Goal: Task Accomplishment & Management: Use online tool/utility

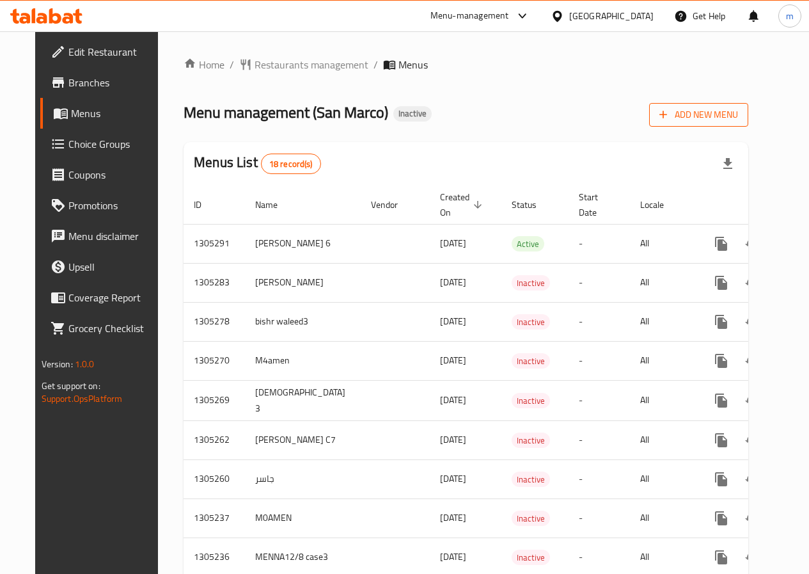
click at [738, 122] on span "Add New Menu" at bounding box center [699, 115] width 79 height 16
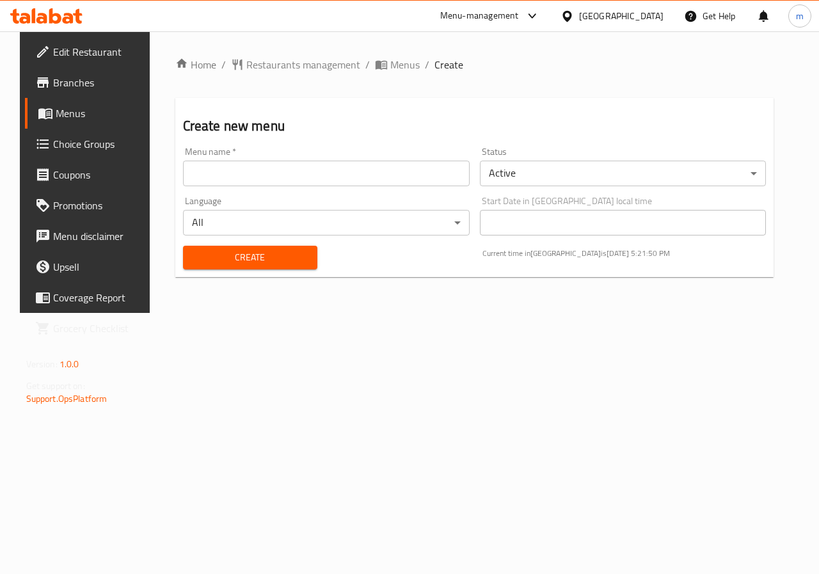
click at [334, 176] on input "text" at bounding box center [326, 174] width 287 height 26
type input "Allam"
click at [286, 252] on span "Create" at bounding box center [250, 257] width 114 height 16
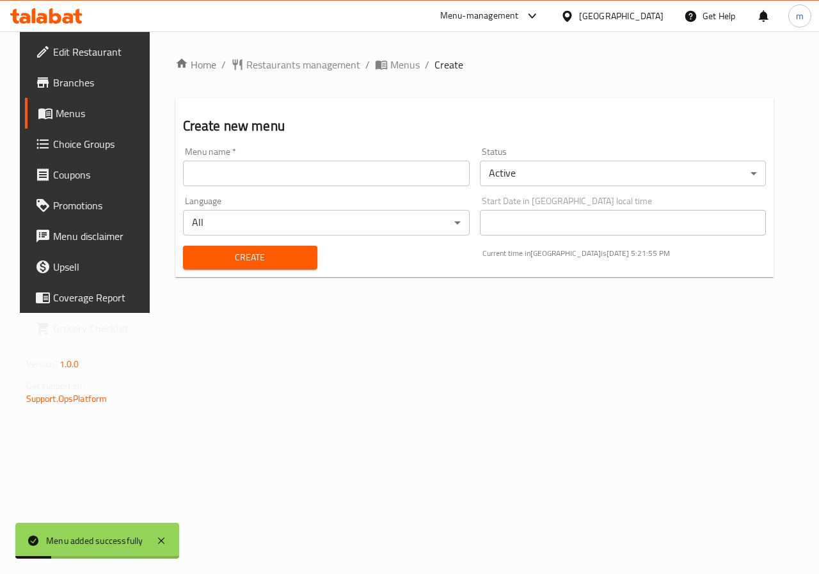
click at [61, 113] on span "Menus" at bounding box center [101, 113] width 91 height 15
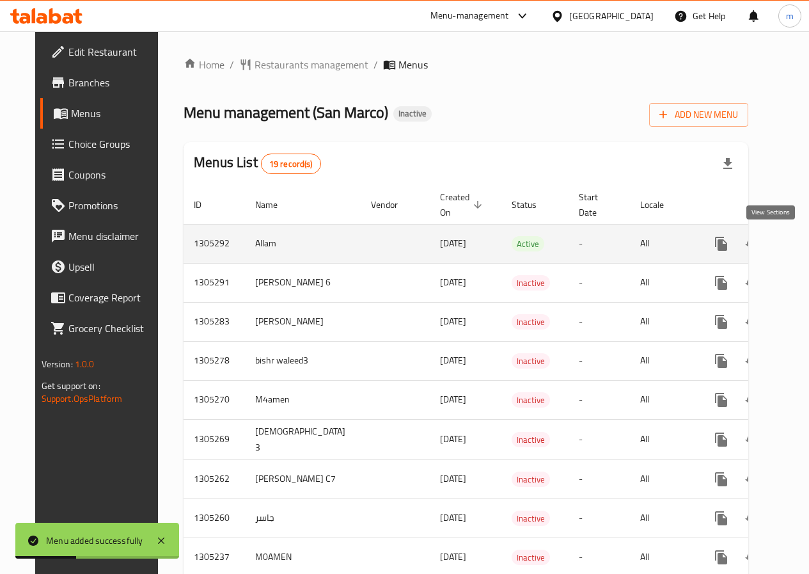
click at [808, 240] on icon "enhanced table" at bounding box center [814, 244] width 12 height 12
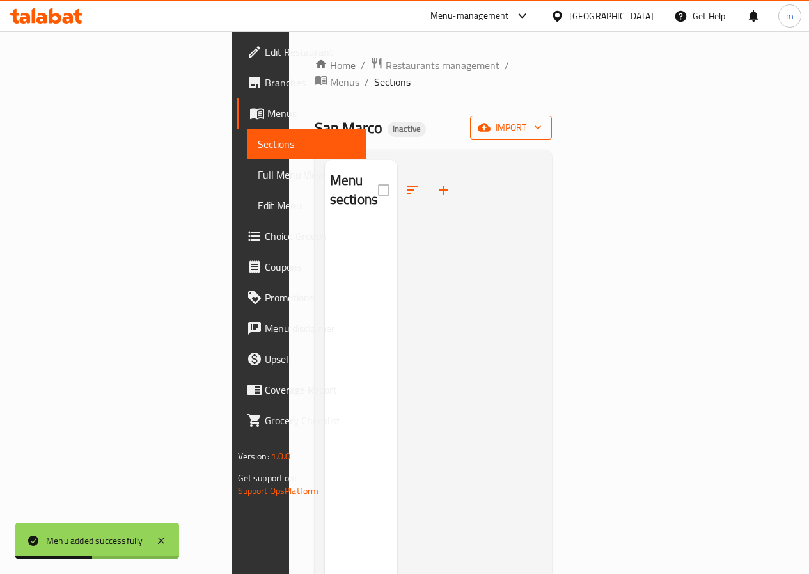
click at [542, 120] on span "import" at bounding box center [510, 128] width 61 height 16
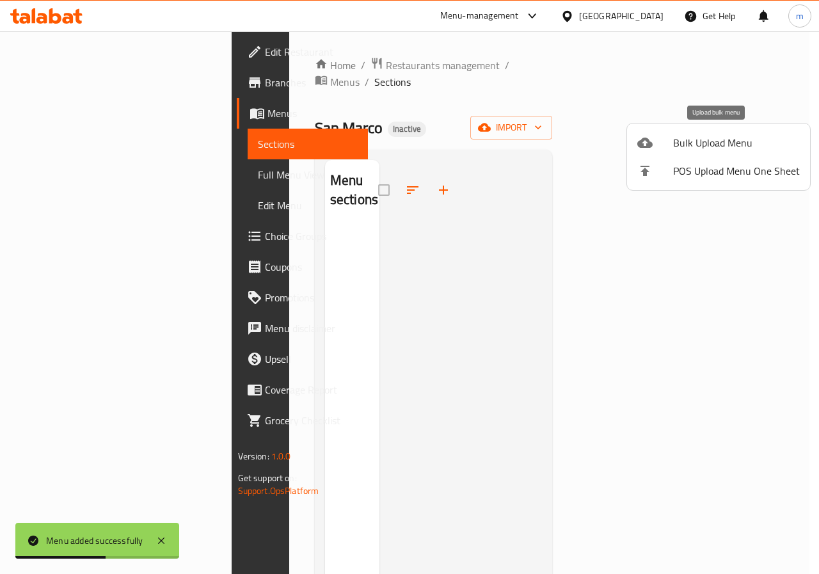
click at [698, 142] on span "Bulk Upload Menu" at bounding box center [736, 142] width 127 height 15
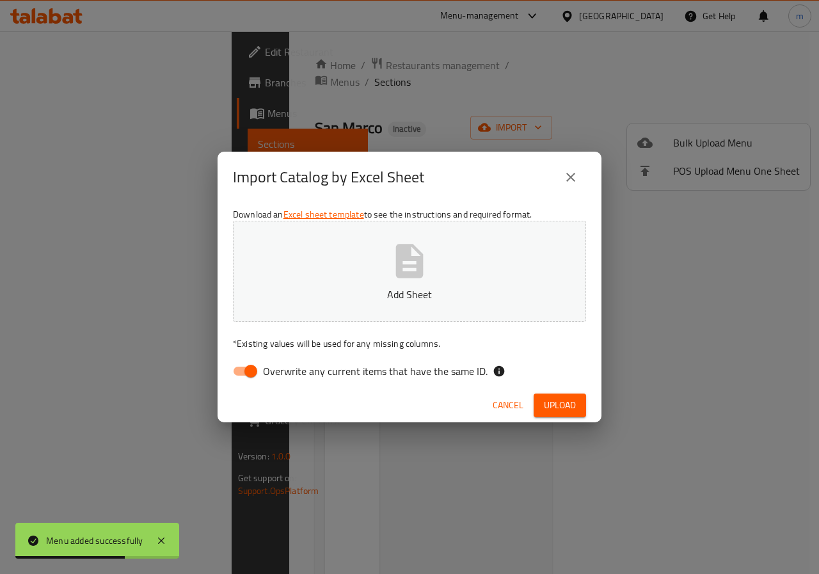
click at [289, 373] on span "Overwrite any current items that have the same ID." at bounding box center [375, 370] width 225 height 15
click at [287, 373] on input "Overwrite any current items that have the same ID." at bounding box center [250, 371] width 73 height 24
checkbox input "false"
click at [352, 246] on button "Add Sheet" at bounding box center [409, 271] width 353 height 101
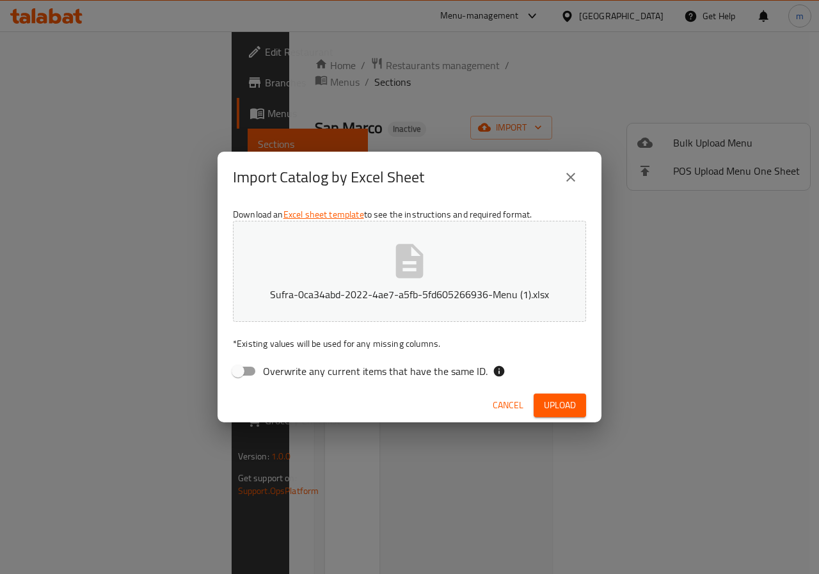
click at [564, 404] on span "Upload" at bounding box center [560, 405] width 32 height 16
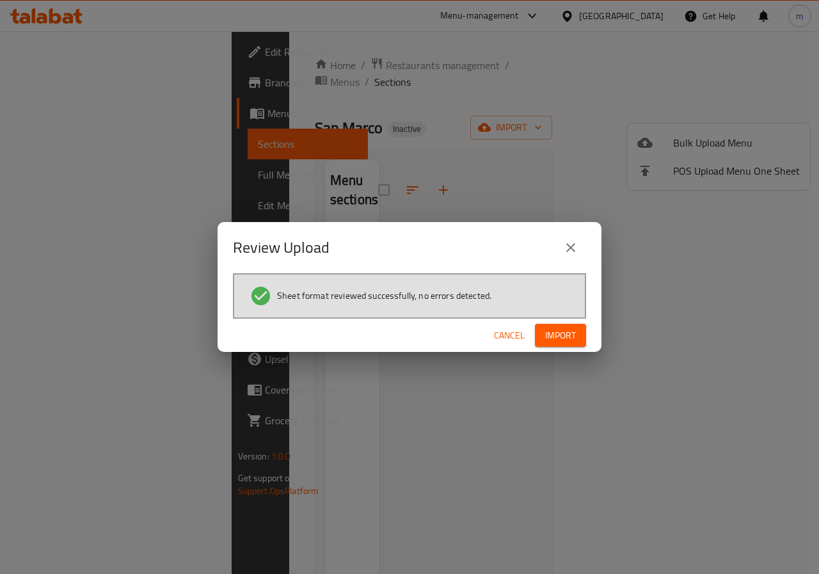
click at [569, 335] on span "Import" at bounding box center [560, 336] width 31 height 16
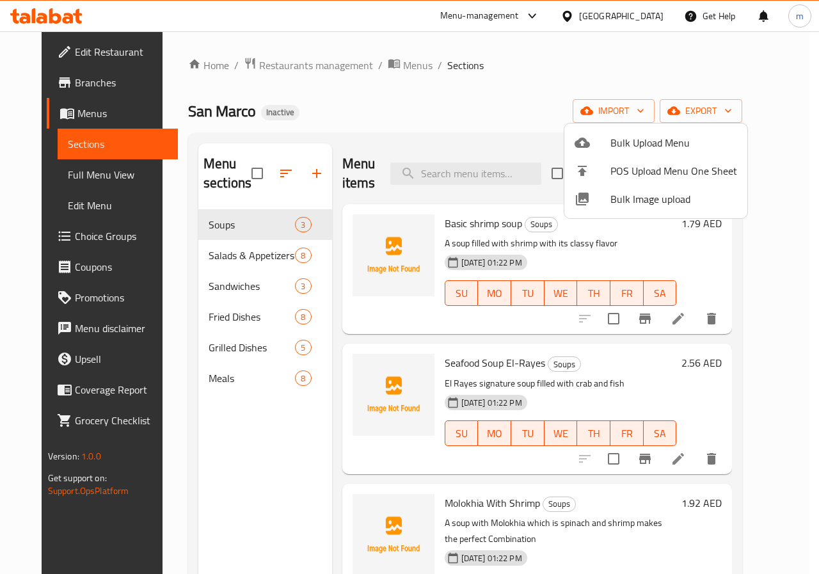
click at [782, 265] on div at bounding box center [409, 287] width 819 height 574
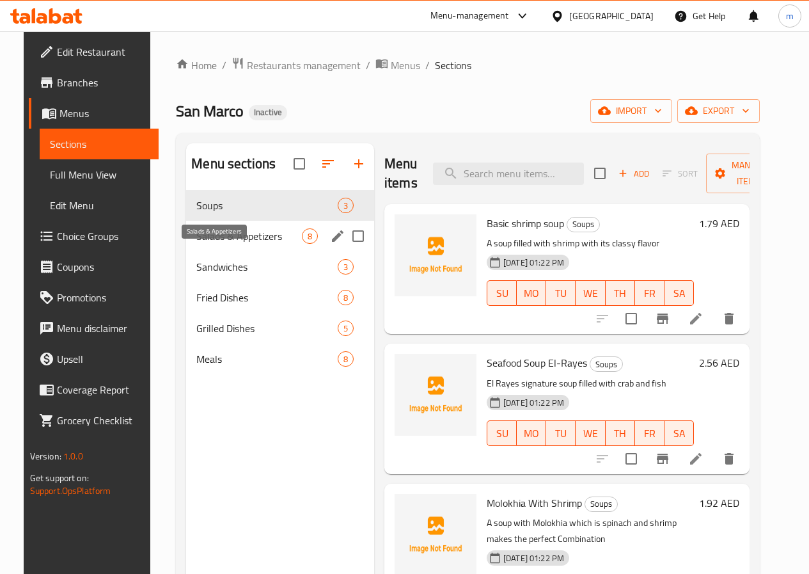
click at [228, 244] on span "Salads & Appetizers" at bounding box center [249, 235] width 106 height 15
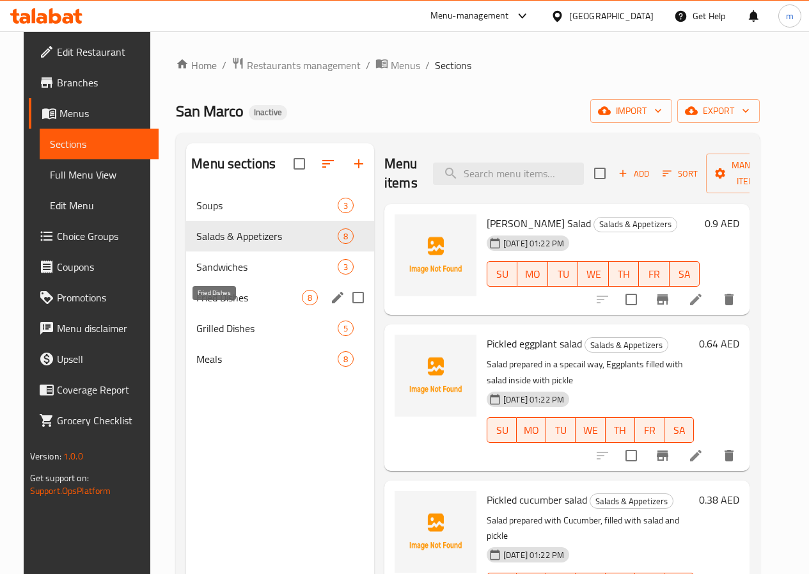
click at [244, 305] on span "Fried Dishes" at bounding box center [249, 297] width 106 height 15
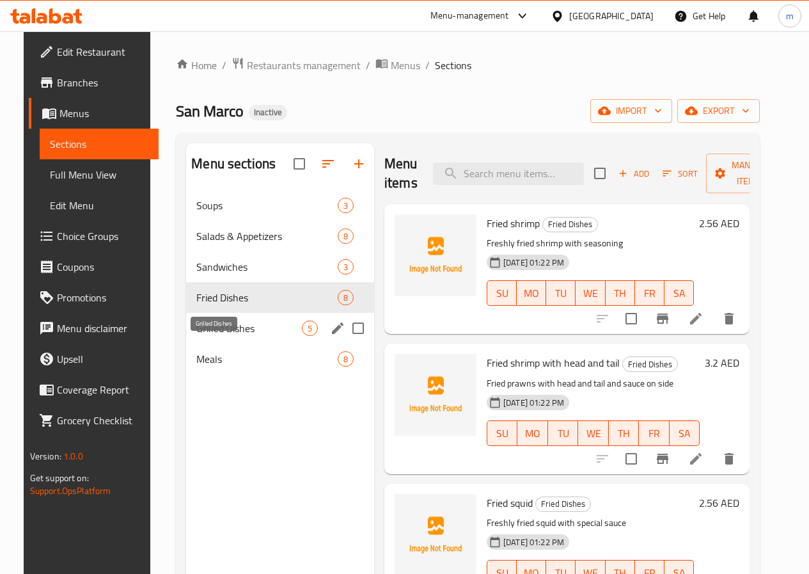
click at [226, 336] on span "Grilled Dishes" at bounding box center [249, 327] width 106 height 15
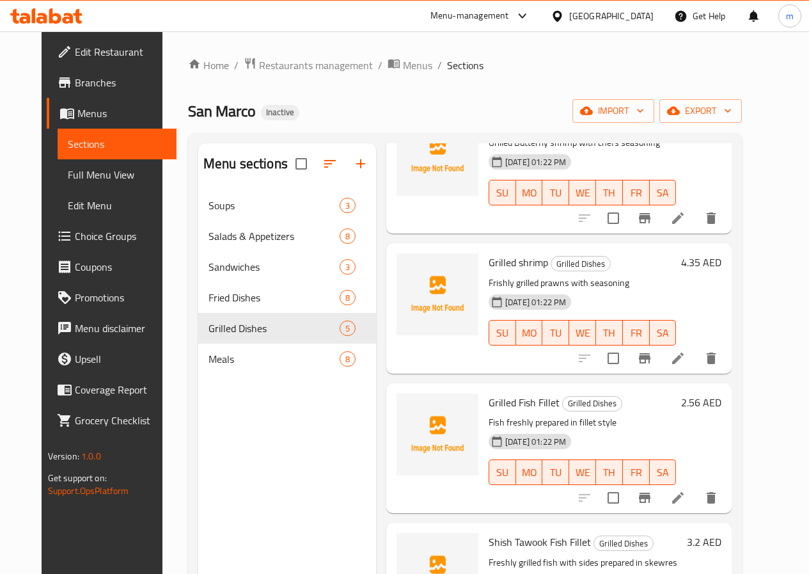
scroll to position [176, 0]
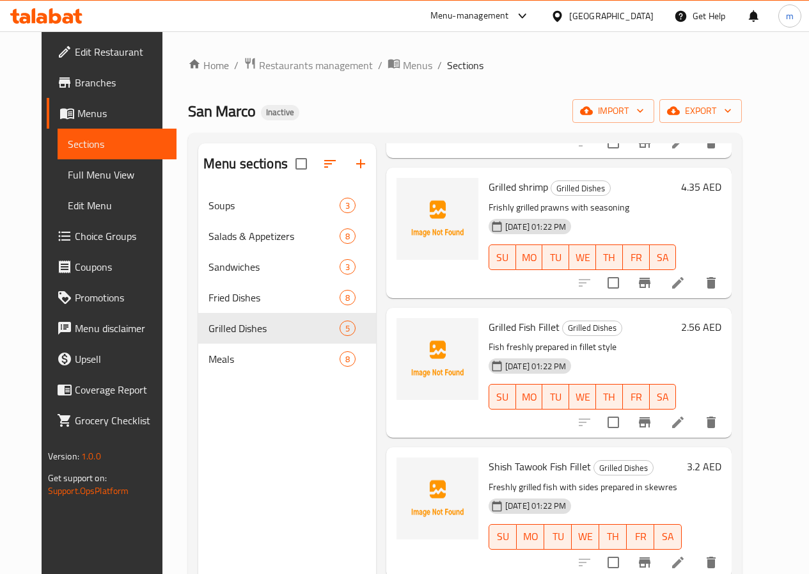
click at [77, 112] on span "Menus" at bounding box center [121, 113] width 89 height 15
